Goal: Navigation & Orientation: Understand site structure

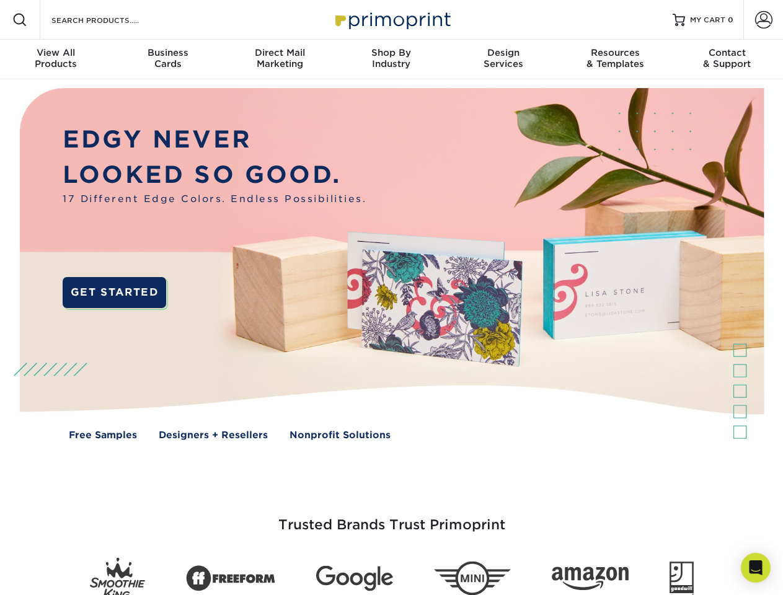
click at [391, 298] on img at bounding box center [391, 273] width 775 height 388
click at [20, 20] on span at bounding box center [19, 19] width 15 height 15
click at [764, 20] on span at bounding box center [763, 19] width 17 height 17
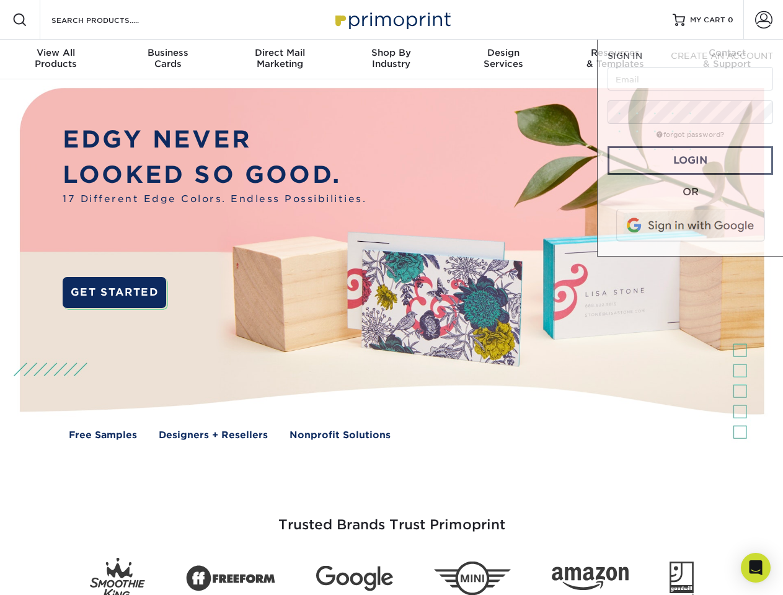
click at [56, 60] on div "View All Products" at bounding box center [56, 58] width 112 height 22
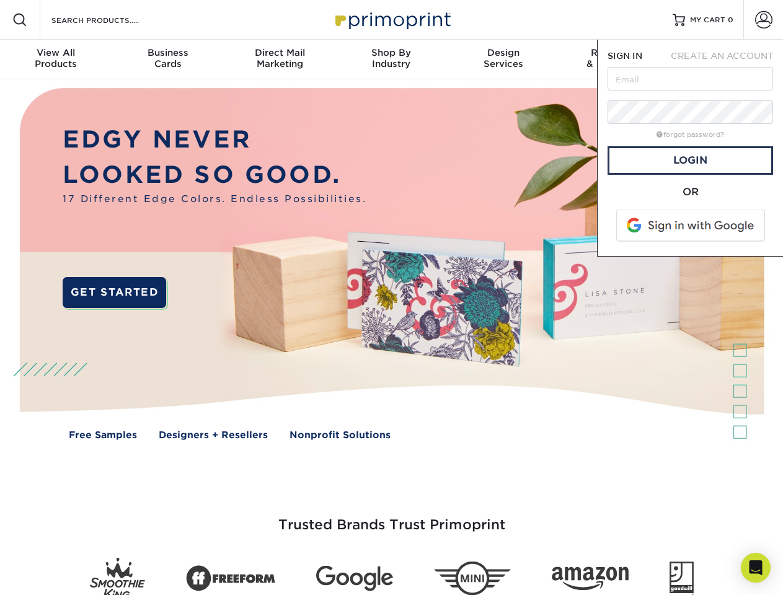
click at [167, 60] on div "Business Cards" at bounding box center [168, 58] width 112 height 22
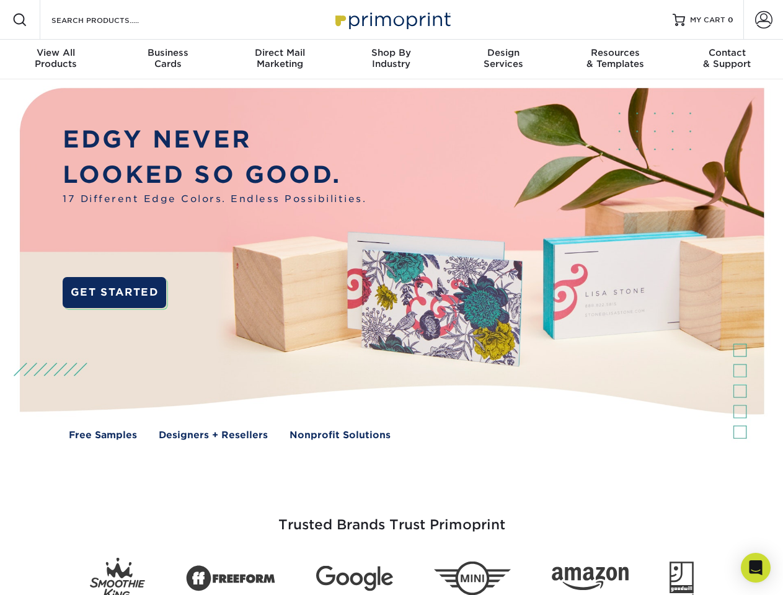
click at [280, 60] on div "Direct Mail Marketing" at bounding box center [280, 58] width 112 height 22
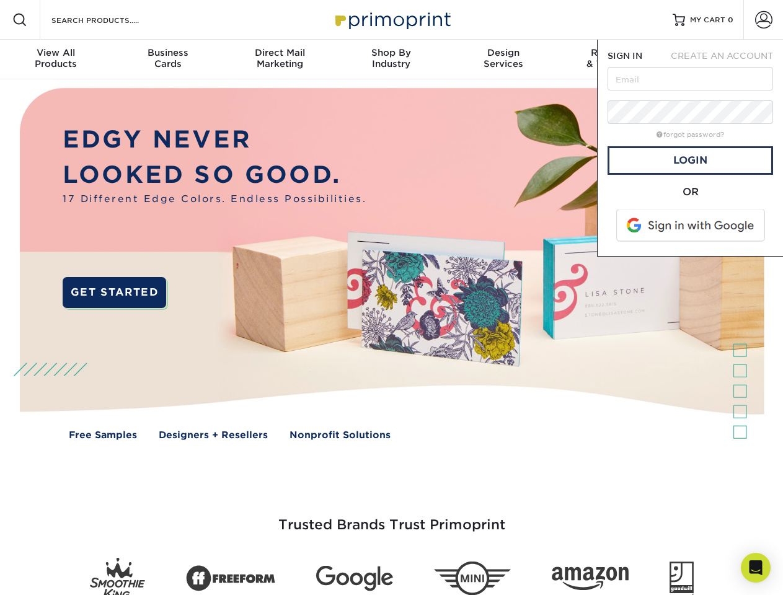
click at [391, 60] on div "Shop By Industry" at bounding box center [392, 58] width 112 height 22
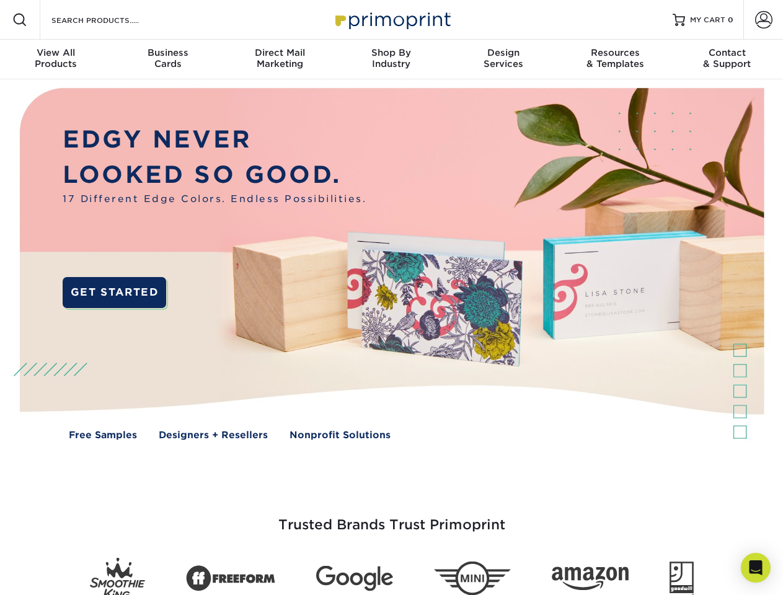
click at [504, 60] on div "Design Services" at bounding box center [504, 58] width 112 height 22
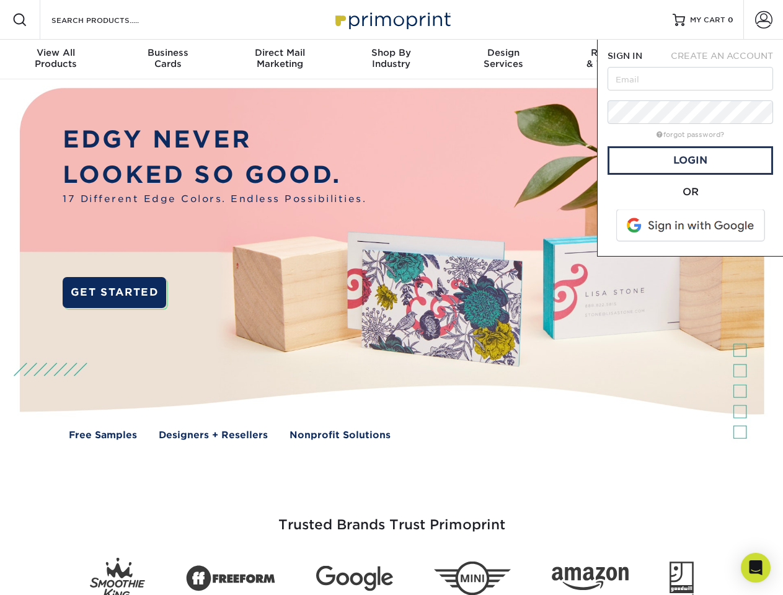
click at [615, 60] on span "SIGN IN" at bounding box center [625, 56] width 35 height 10
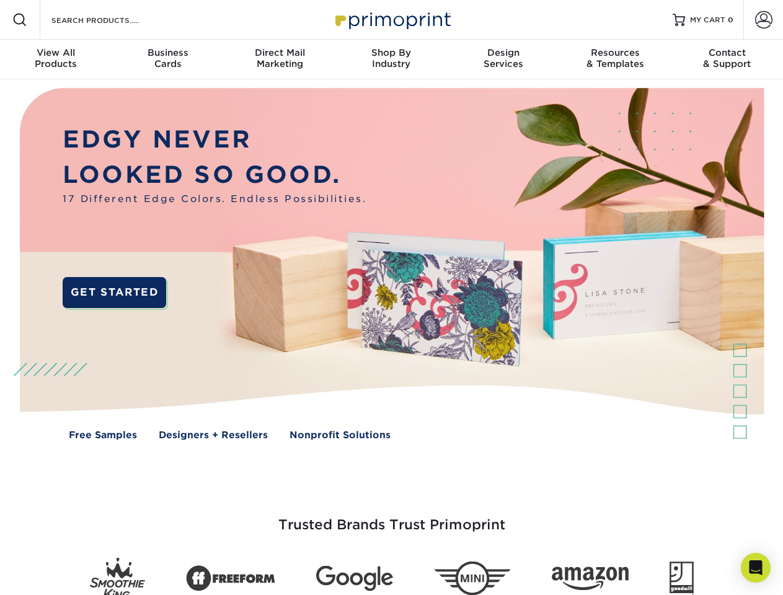
click at [728, 60] on div "Contact & Support" at bounding box center [728, 58] width 112 height 22
